Goal: Task Accomplishment & Management: Manage account settings

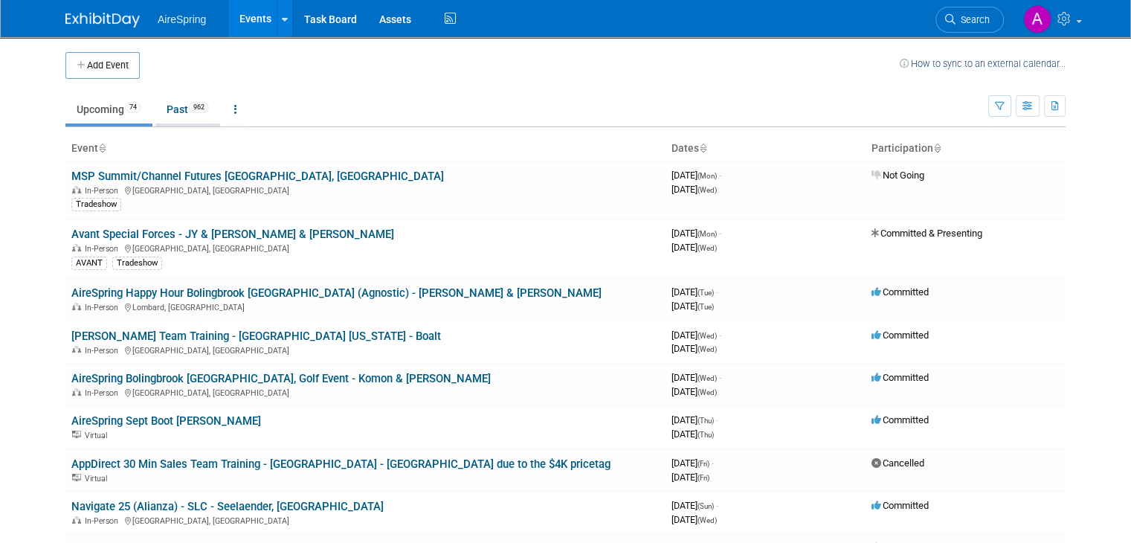
click at [181, 113] on link "Past 962" at bounding box center [187, 109] width 65 height 28
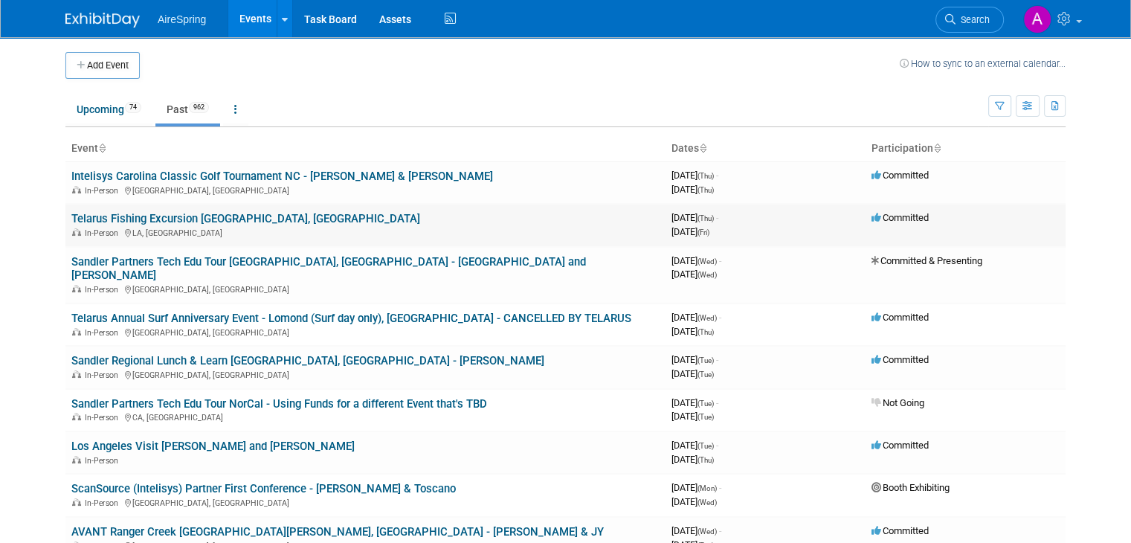
click at [268, 239] on td "Telarus Fishing Excursion [GEOGRAPHIC_DATA], [GEOGRAPHIC_DATA] In-Person [GEOGR…" at bounding box center [365, 225] width 600 height 42
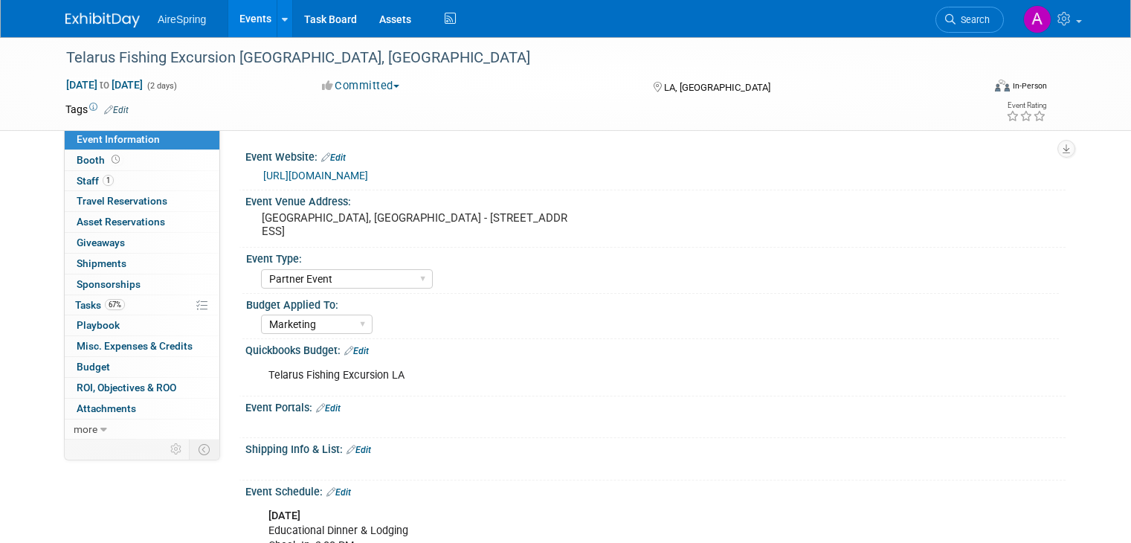
select select "Partner Event"
select select "Marketing"
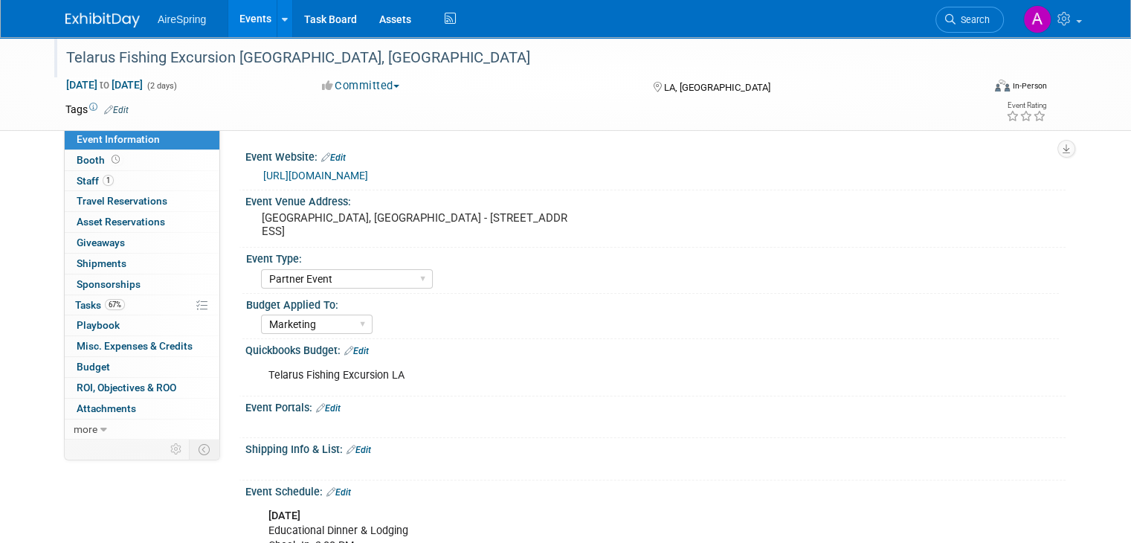
click at [159, 57] on div "Telarus Fishing Excursion [GEOGRAPHIC_DATA], [GEOGRAPHIC_DATA]" at bounding box center [512, 58] width 903 height 27
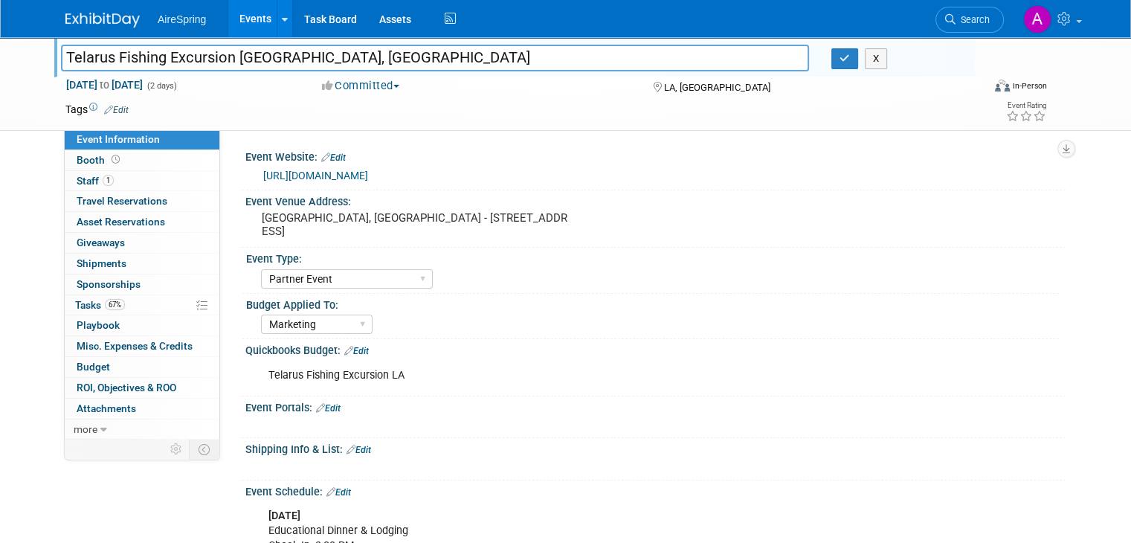
click at [268, 54] on input "Telarus Fishing Excursion [GEOGRAPHIC_DATA], [GEOGRAPHIC_DATA]" at bounding box center [435, 58] width 748 height 26
click at [91, 42] on div at bounding box center [518, 43] width 914 height 13
click at [61, 59] on input "Telarus Fishing Excursion [GEOGRAPHIC_DATA], [GEOGRAPHIC_DATA]" at bounding box center [435, 58] width 748 height 26
drag, startPoint x: 169, startPoint y: 73, endPoint x: 246, endPoint y: 73, distance: 77.3
click at [246, 73] on div "Telarus Fishing Excursion Venice, LA - JY Telarus Fishing Excursion Venice, LA …" at bounding box center [514, 57] width 921 height 40
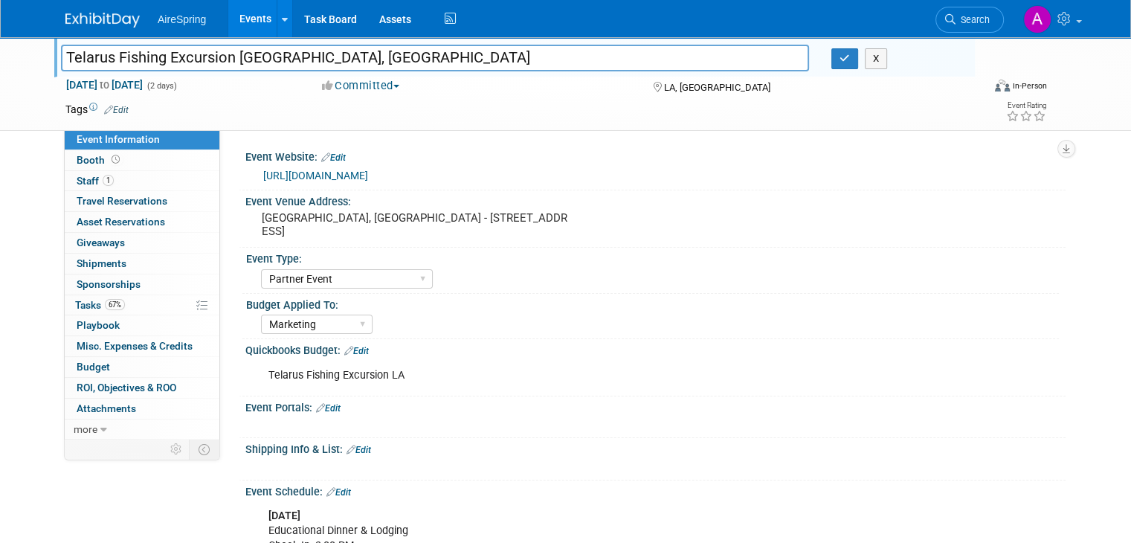
click at [271, 58] on input "Telarus Fishing Excursion [GEOGRAPHIC_DATA], [GEOGRAPHIC_DATA]" at bounding box center [435, 58] width 748 height 26
drag, startPoint x: 231, startPoint y: 53, endPoint x: 133, endPoint y: 51, distance: 98.2
click at [134, 51] on input "Telarus Fishing Excursion [GEOGRAPHIC_DATA], [GEOGRAPHIC_DATA]" at bounding box center [435, 58] width 748 height 26
click at [182, 54] on input "Telarus Fishing Excursion [GEOGRAPHIC_DATA], [GEOGRAPHIC_DATA]" at bounding box center [435, 58] width 748 height 26
drag, startPoint x: 226, startPoint y: 57, endPoint x: 19, endPoint y: 54, distance: 206.8
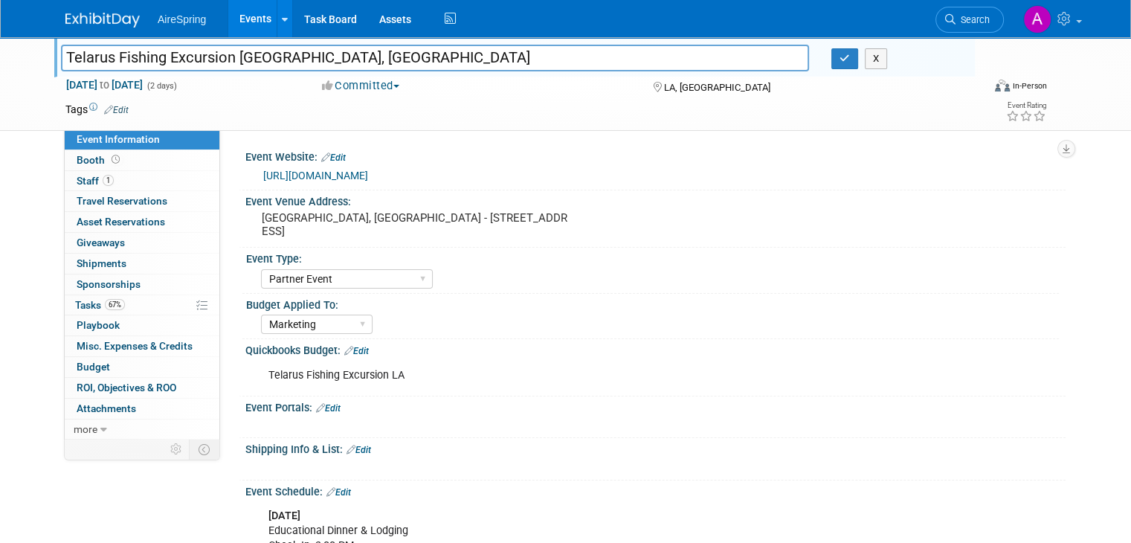
click at [19, 54] on div "Telarus Fishing Excursion Venice, LA - JY Telarus Fishing Excursion Venice, LA …" at bounding box center [565, 84] width 1131 height 94
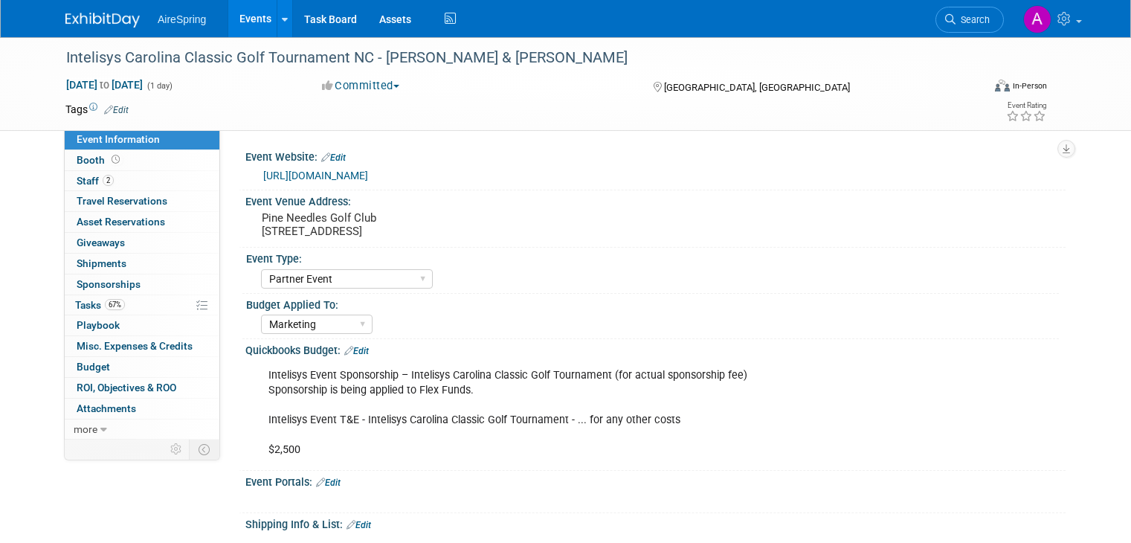
select select "Partner Event"
select select "Marketing"
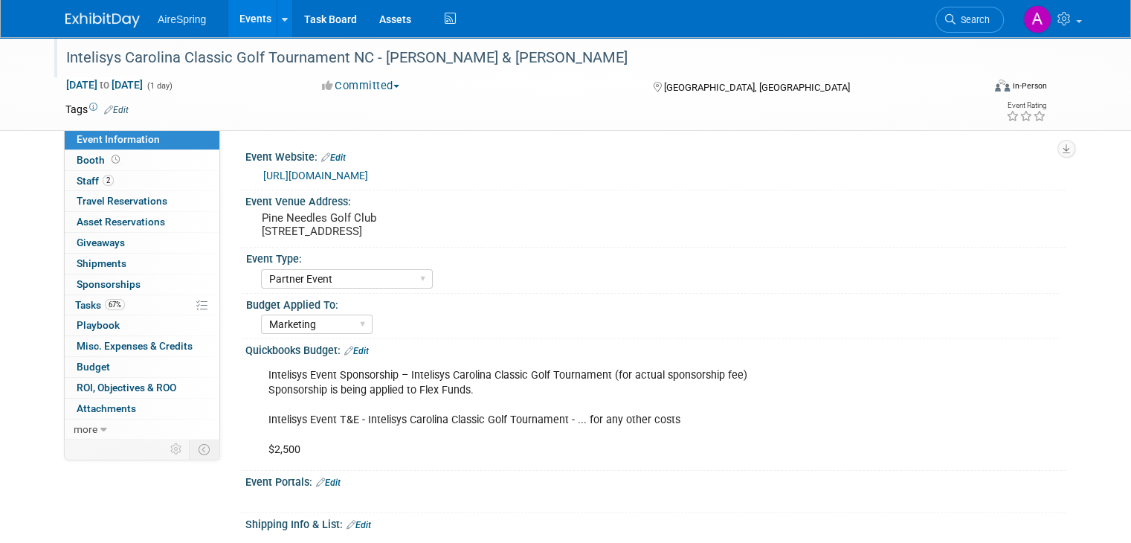
click at [301, 48] on div "Intelisys Carolina Classic Golf Tournament NC - [PERSON_NAME] & [PERSON_NAME]" at bounding box center [512, 58] width 903 height 27
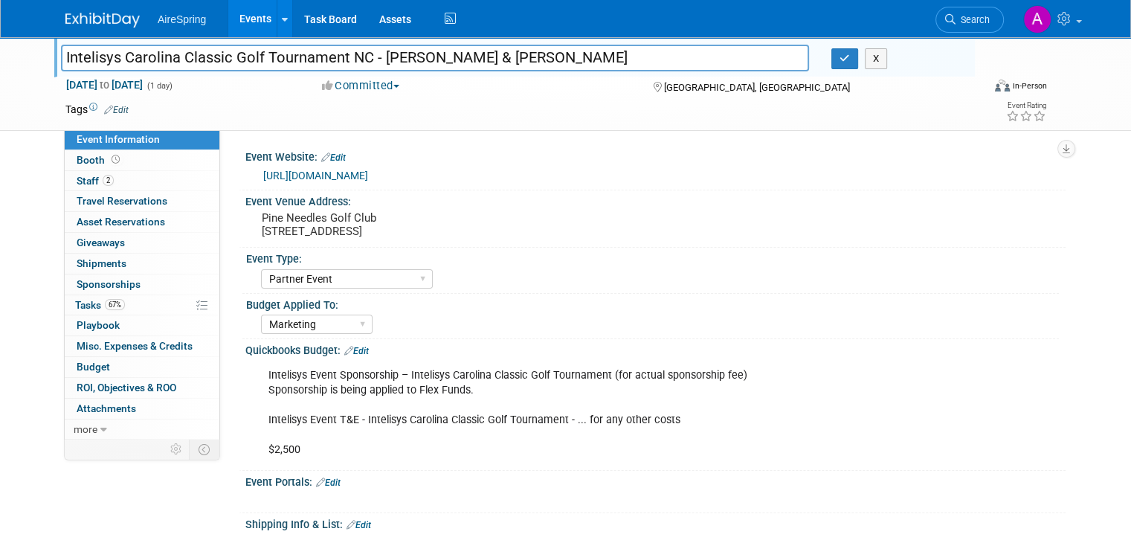
click at [333, 53] on input "Intelisys Carolina Classic Golf Tournament NC - [PERSON_NAME] & [PERSON_NAME]" at bounding box center [435, 58] width 748 height 26
drag, startPoint x: 333, startPoint y: 53, endPoint x: 83, endPoint y: 35, distance: 251.3
click at [83, 35] on body "AireSpring Events Add Event Bulk Upload Events Shareable Event Boards Recently …" at bounding box center [565, 271] width 1131 height 543
click at [443, 103] on td at bounding box center [504, 109] width 751 height 15
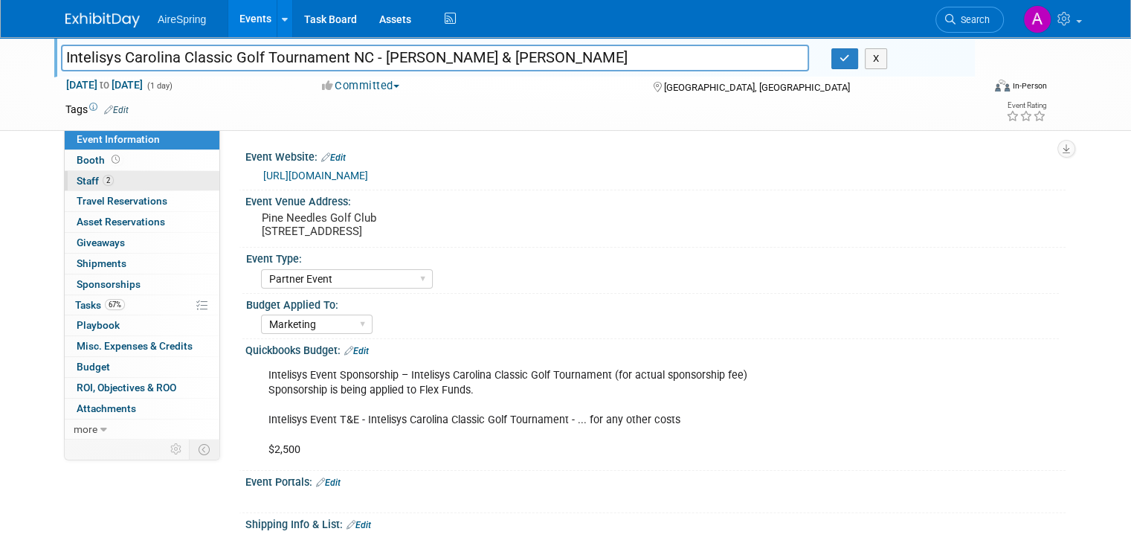
click at [112, 183] on link "2 Staff 2" at bounding box center [142, 181] width 155 height 20
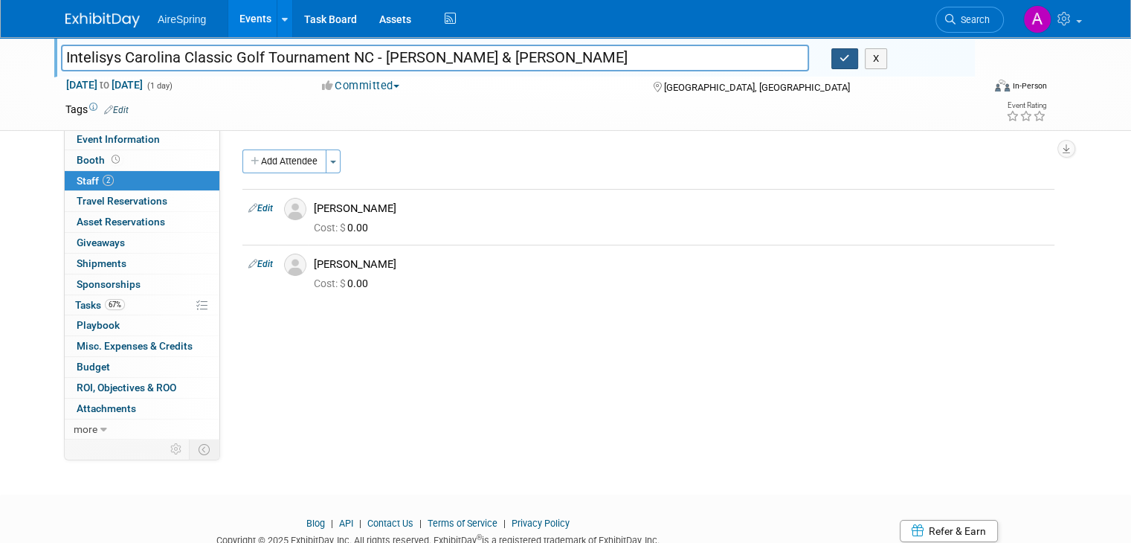
click at [850, 63] on icon "button" at bounding box center [845, 59] width 10 height 10
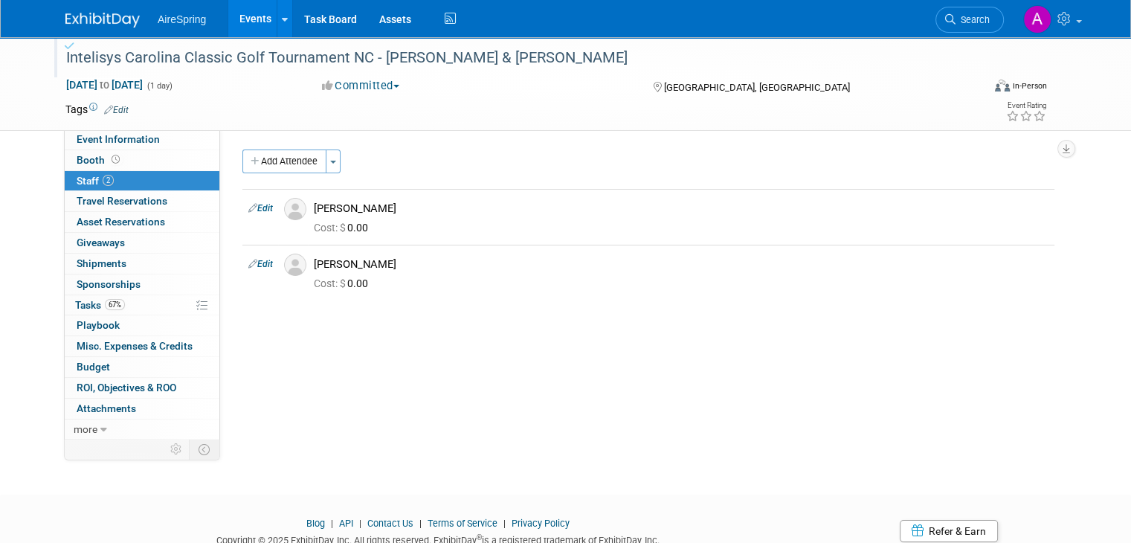
click at [666, 399] on div "Event Website: Edit https://cvent.me/xRnBxg Event Venue Address: Pine Needles G…" at bounding box center [643, 283] width 846 height 309
click at [355, 56] on div "Intelisys Carolina Classic Golf Tournament NC - [PERSON_NAME] & [PERSON_NAME]" at bounding box center [512, 58] width 903 height 27
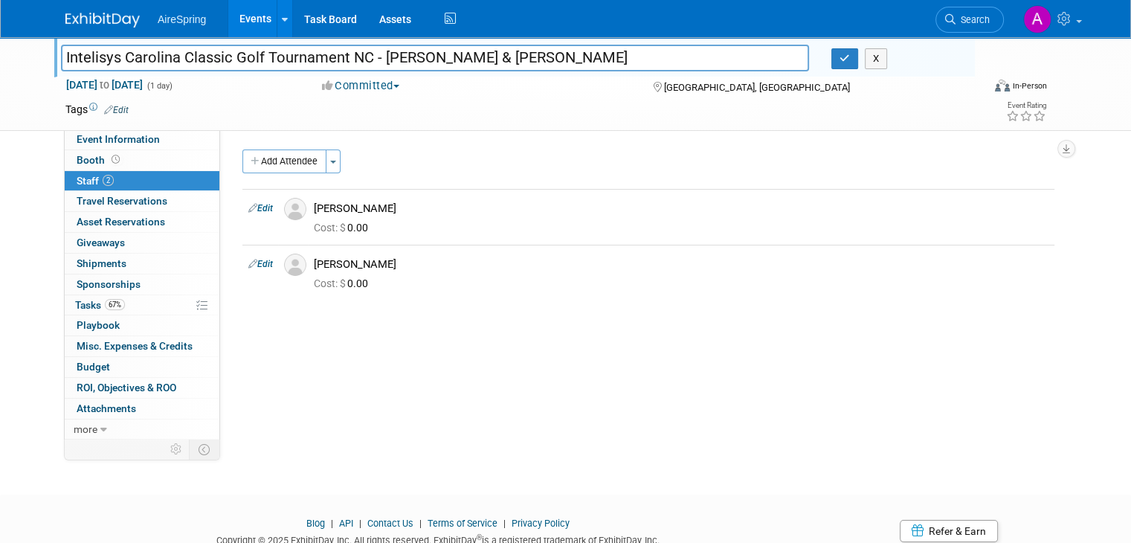
drag, startPoint x: 334, startPoint y: 55, endPoint x: 58, endPoint y: 59, distance: 275.9
click at [61, 59] on input "Intelisys Carolina Classic Golf Tournament NC - [PERSON_NAME] & [PERSON_NAME]" at bounding box center [435, 58] width 748 height 26
click at [61, 59] on input "Intelisys Carolina Classic Golf Tournament NC - Sullivan & Bender" at bounding box center [435, 58] width 748 height 26
click at [336, 56] on input "Intelisys Carolina Classic Golf Tournament NC - Sullivan & Bender" at bounding box center [435, 58] width 748 height 26
